Goal: Information Seeking & Learning: Learn about a topic

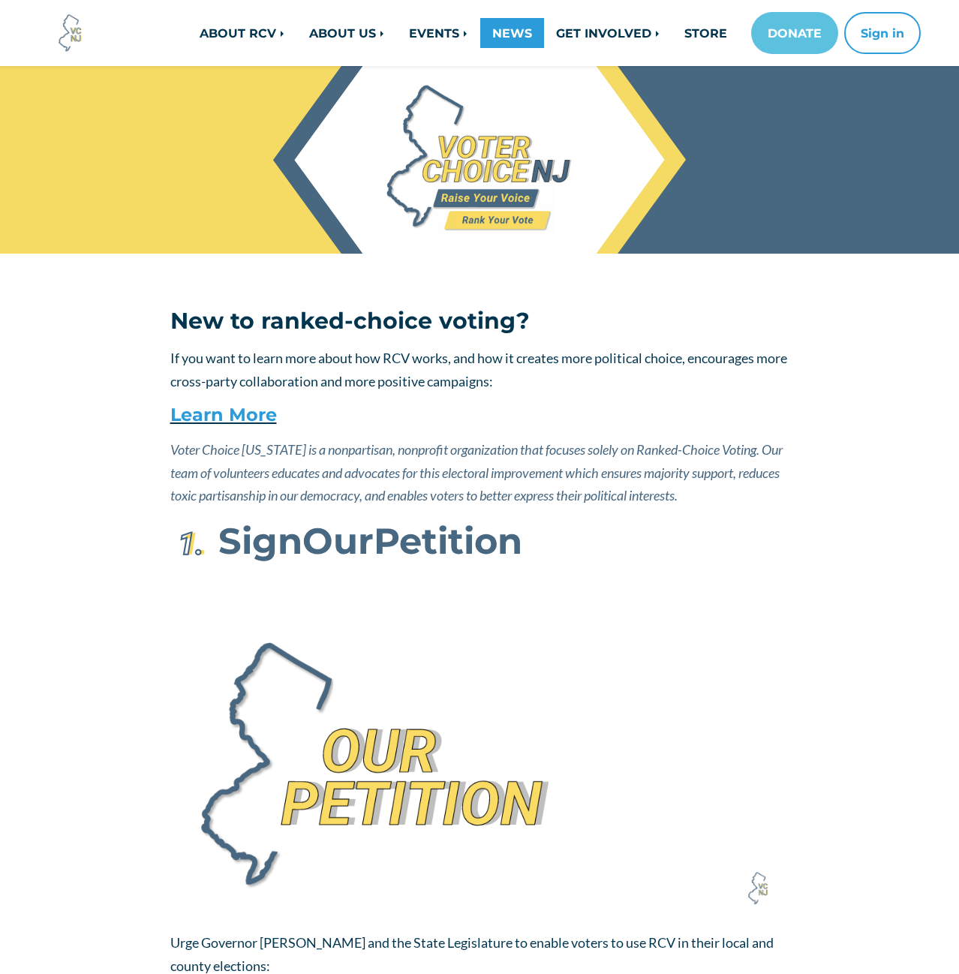
click at [498, 32] on link "NEWS" at bounding box center [512, 33] width 64 height 30
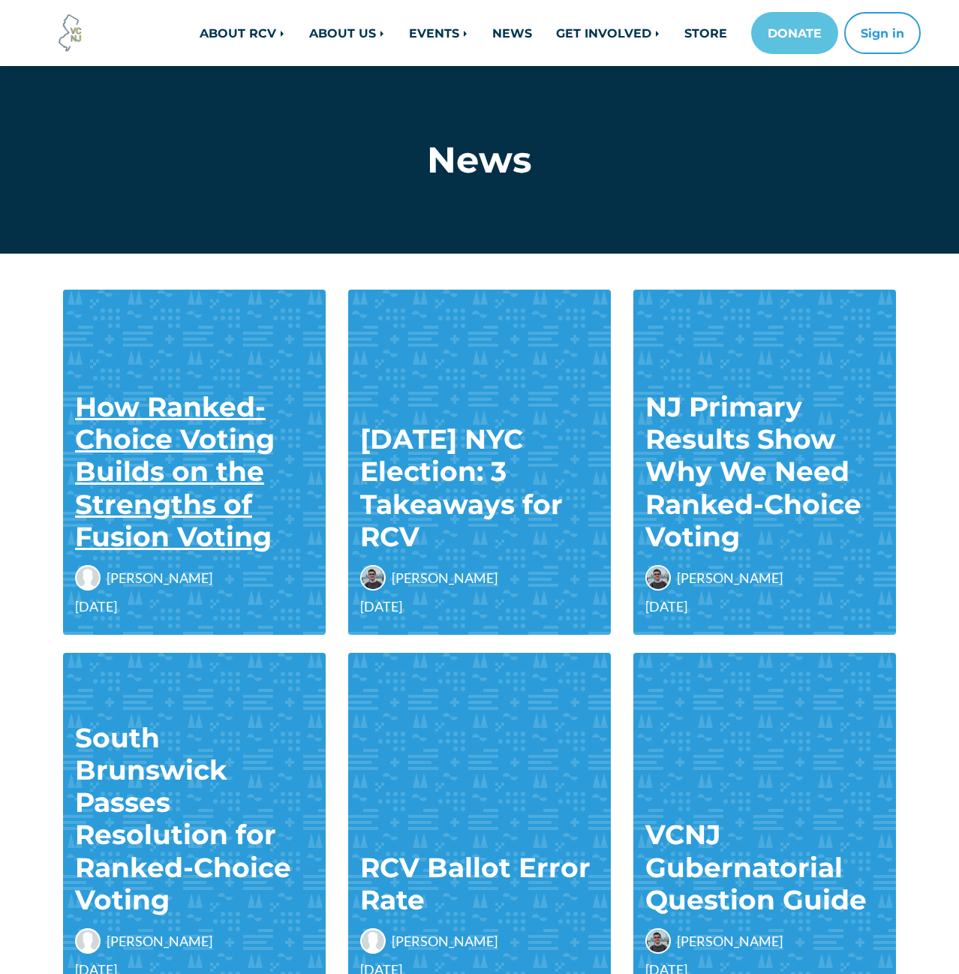
click at [203, 479] on link "How Ranked-Choice Voting Builds on the Strengths of Fusion Voting" at bounding box center [175, 471] width 200 height 163
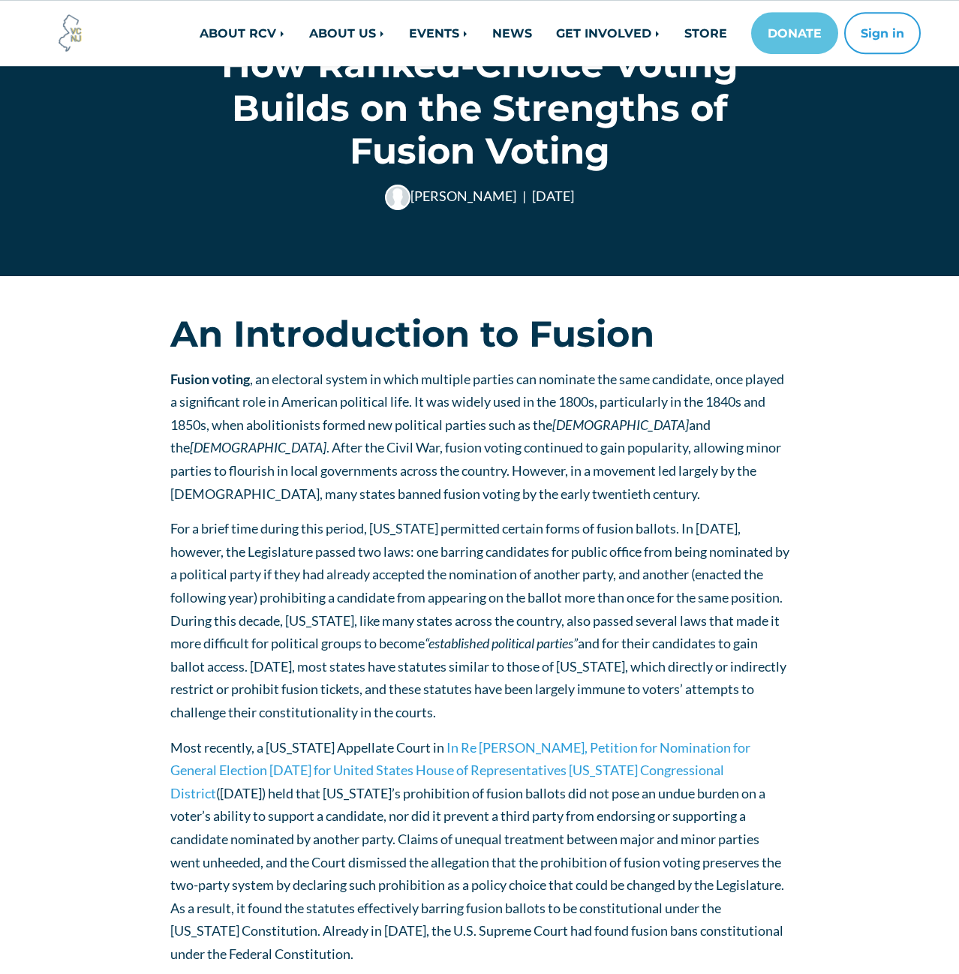
scroll to position [101, 0]
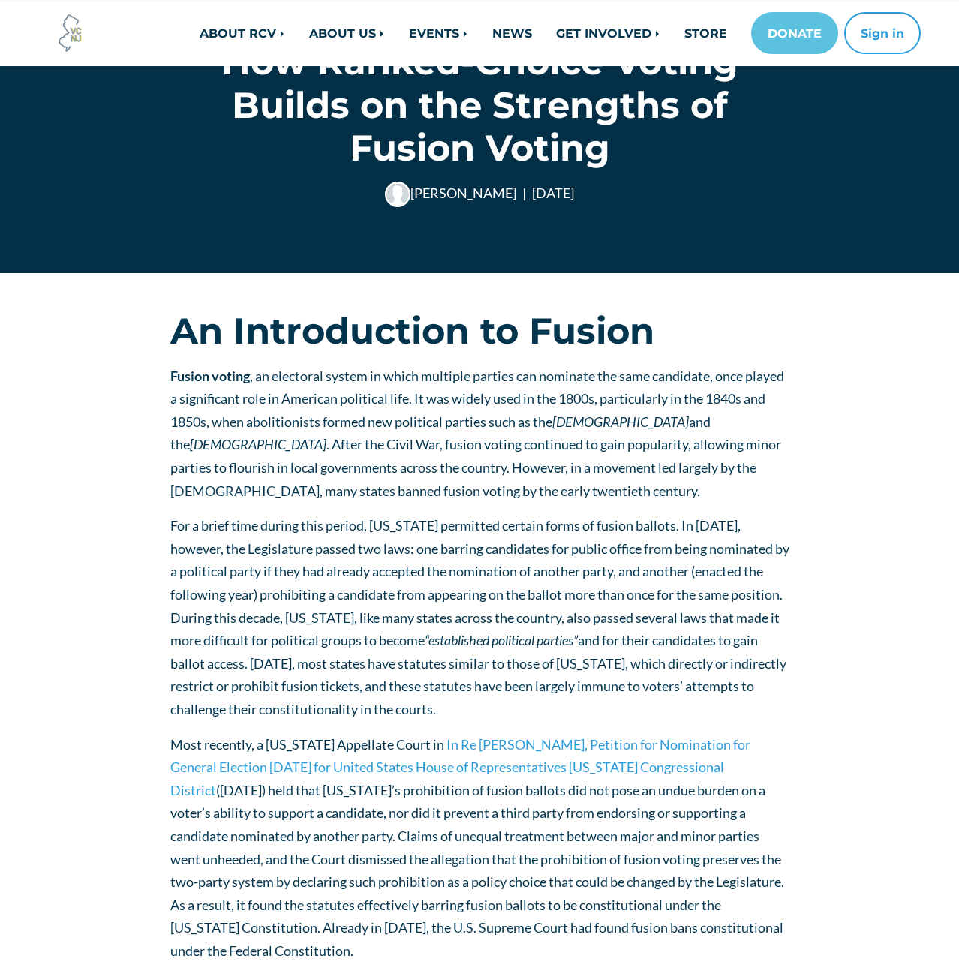
click at [216, 462] on span "Fusion voting , an electoral system in which multiple parties can nominate the …" at bounding box center [477, 433] width 614 height 131
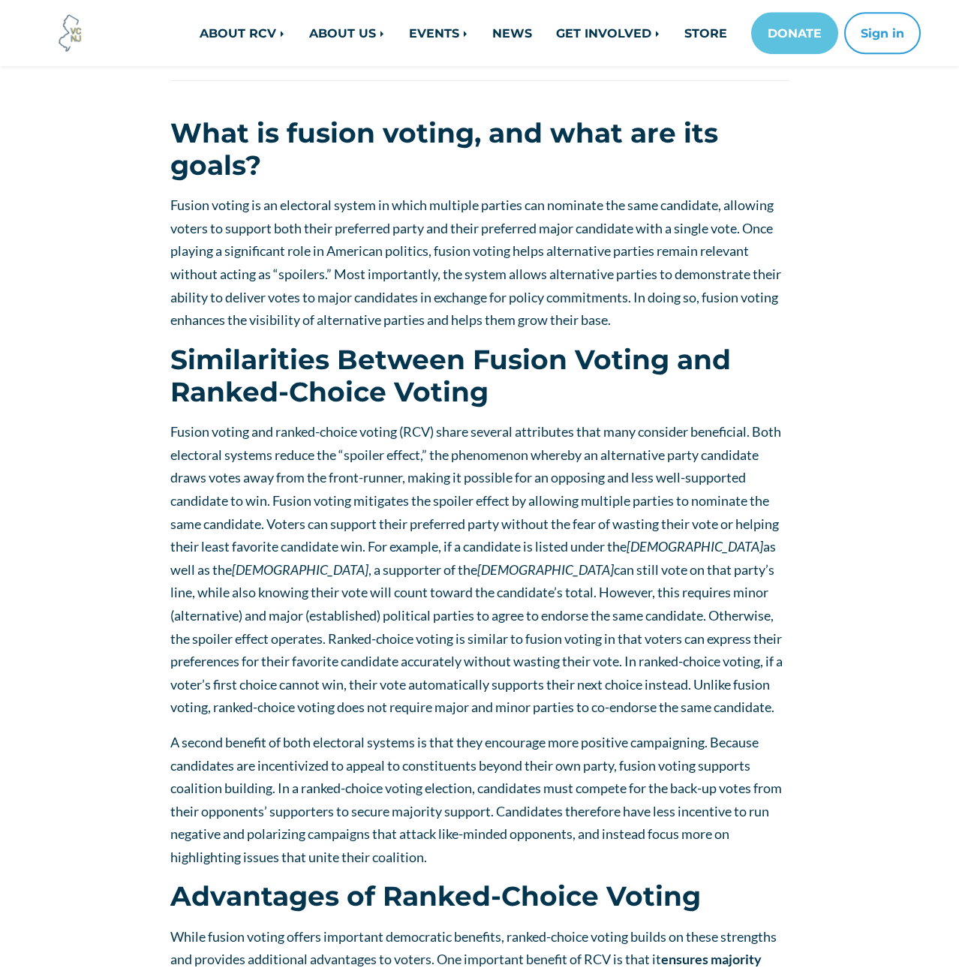
scroll to position [0, 0]
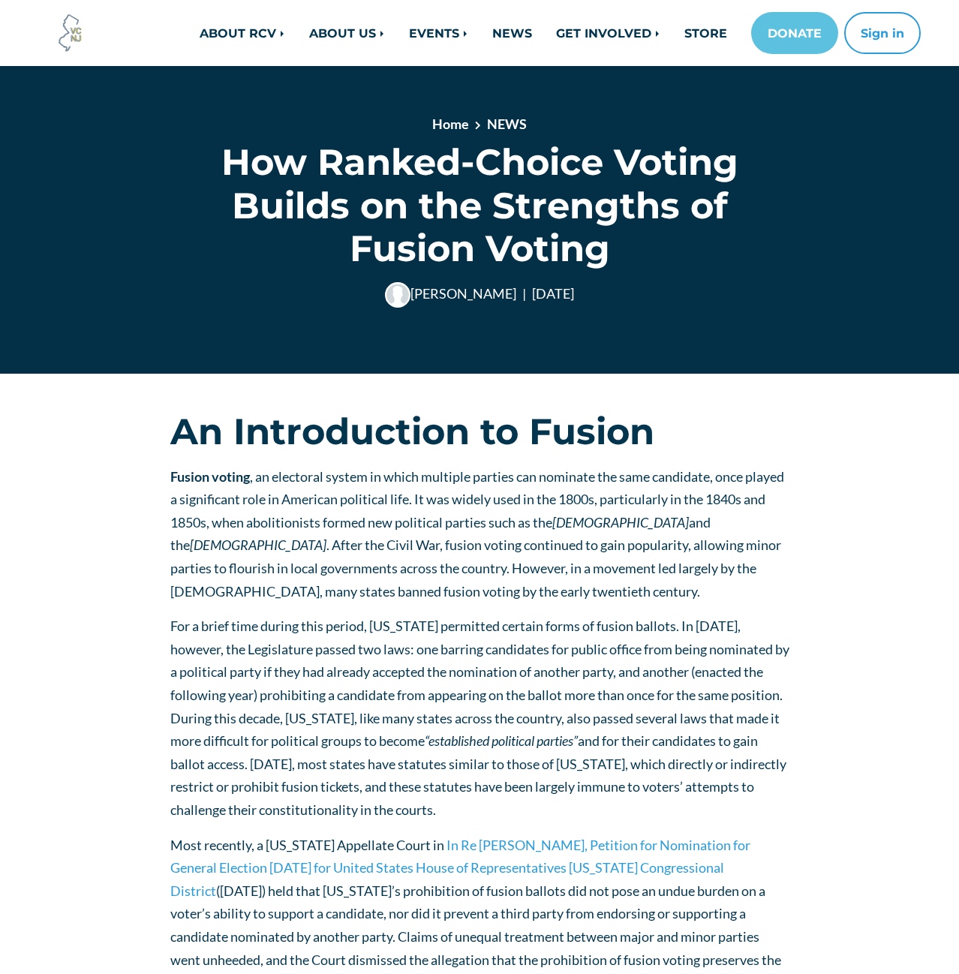
click at [65, 41] on img at bounding box center [70, 33] width 41 height 41
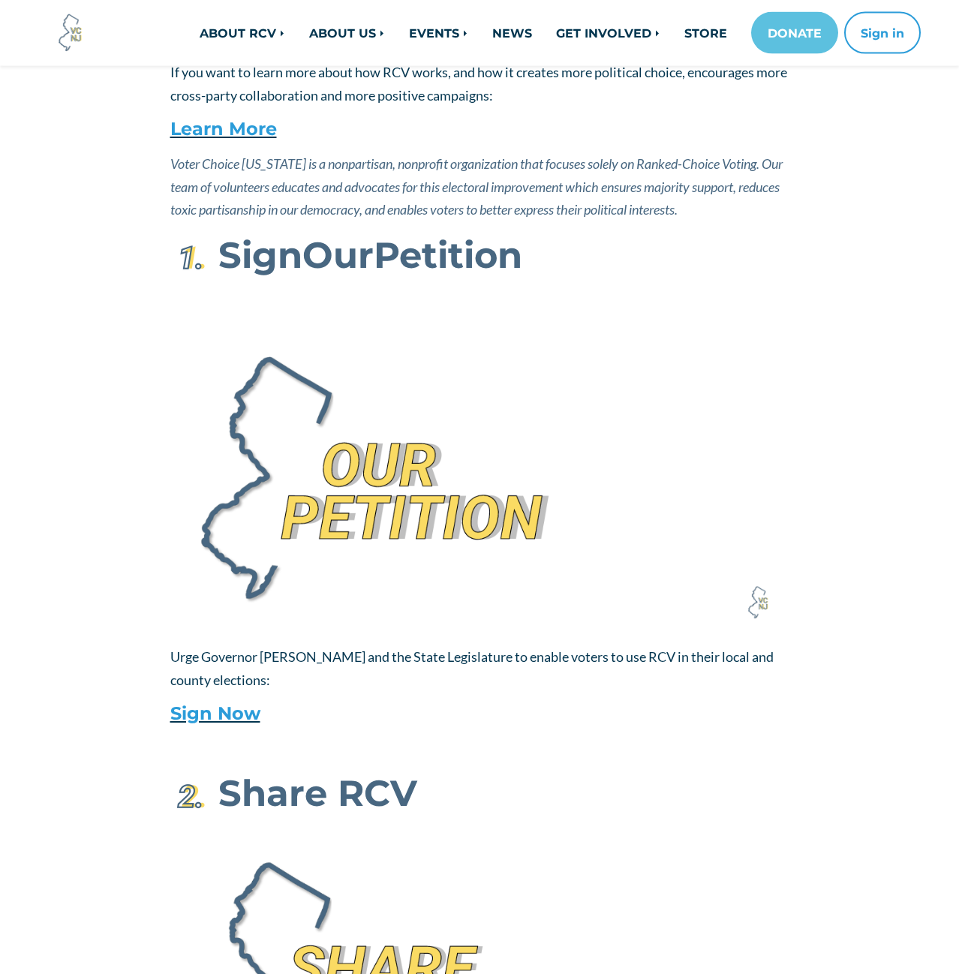
scroll to position [268, 0]
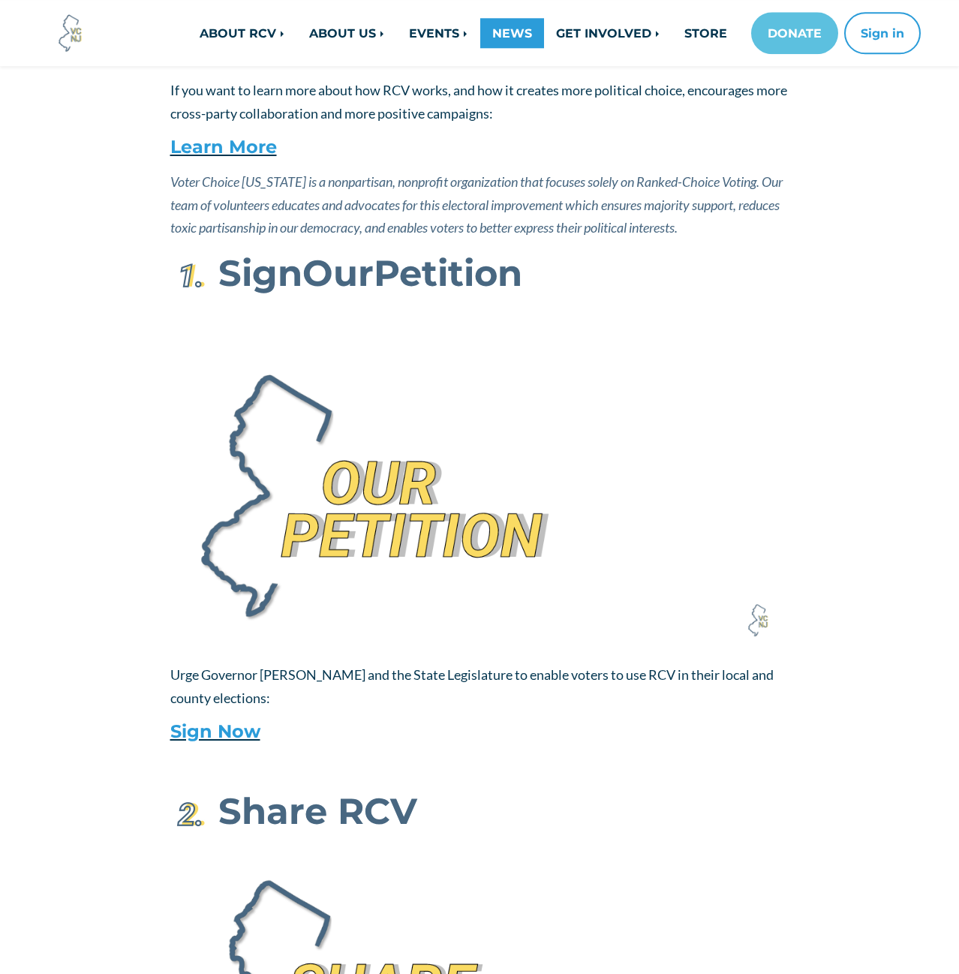
click at [513, 35] on link "NEWS" at bounding box center [512, 33] width 64 height 30
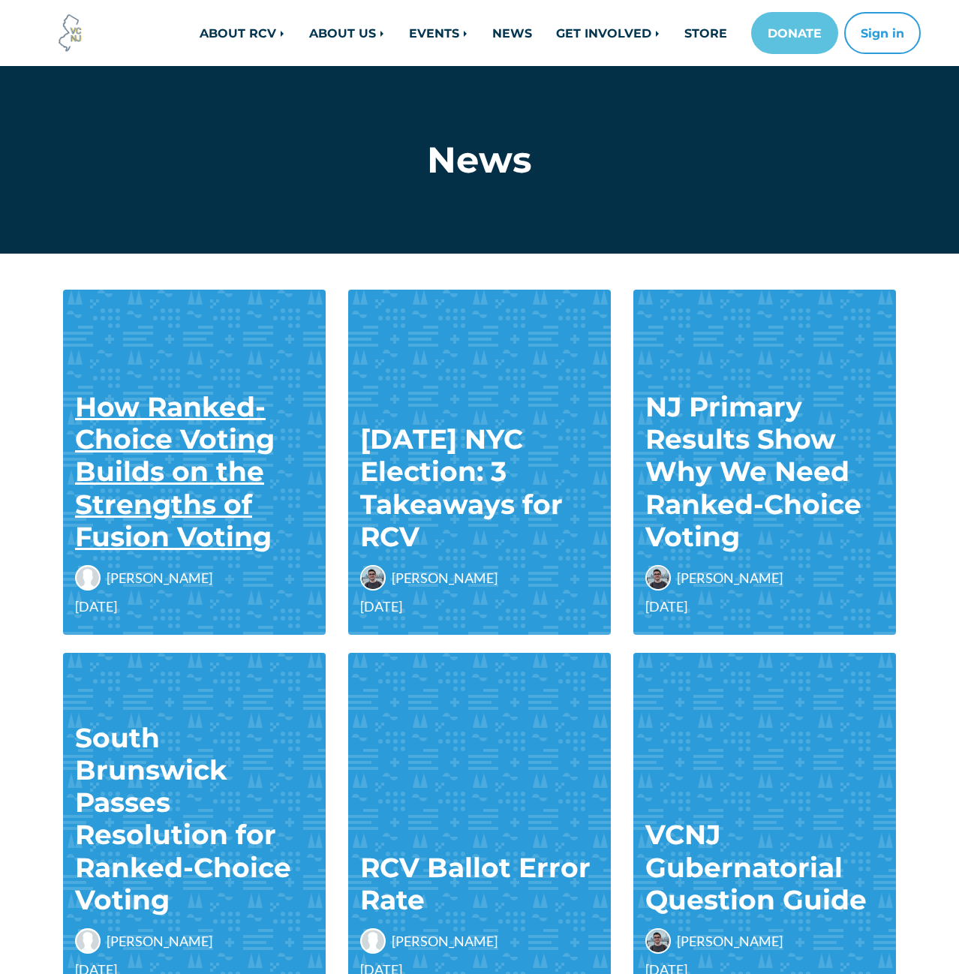
click at [219, 479] on link "How Ranked-Choice Voting Builds on the Strengths of Fusion Voting" at bounding box center [175, 471] width 200 height 163
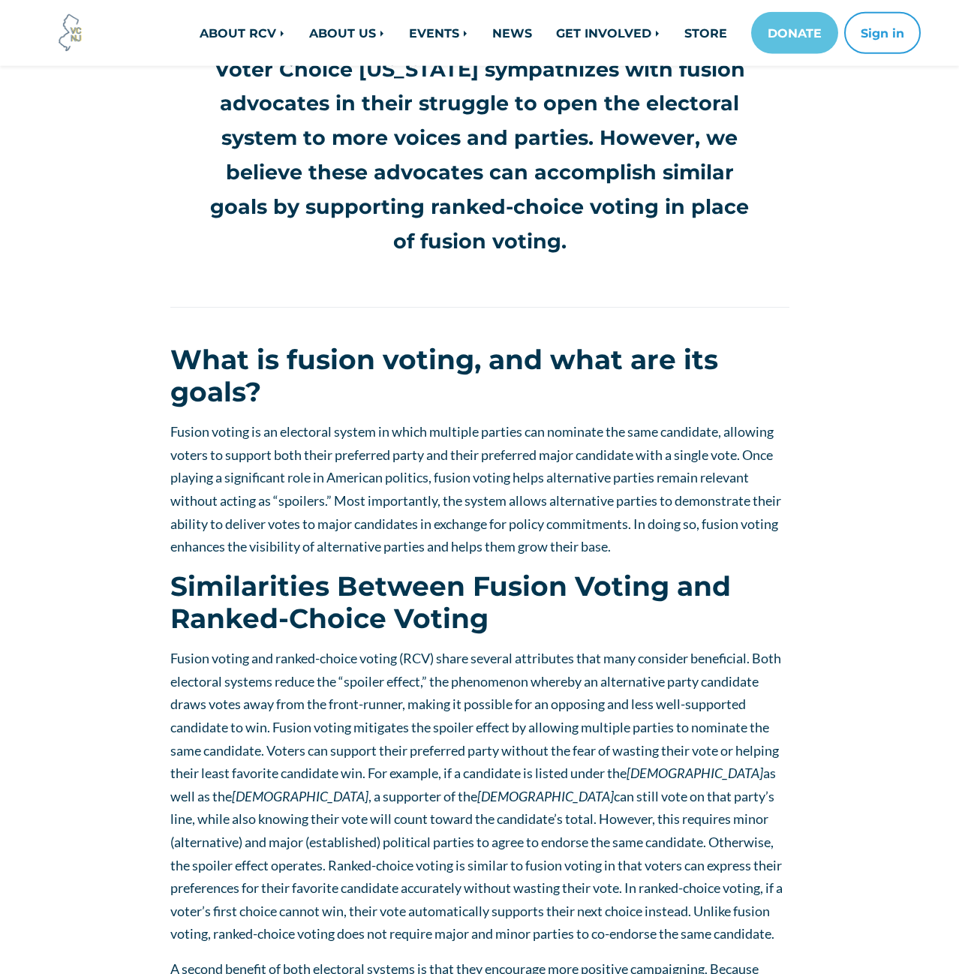
scroll to position [1088, 0]
